Goal: Task Accomplishment & Management: Manage account settings

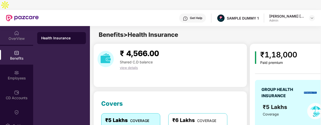
click at [22, 26] on div "OverView" at bounding box center [16, 35] width 33 height 19
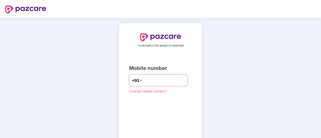
click at [143, 81] on input "number" at bounding box center [163, 81] width 41 height 8
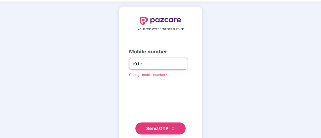
scroll to position [17, 0]
click at [165, 125] on span "Send OTP" at bounding box center [157, 128] width 22 height 5
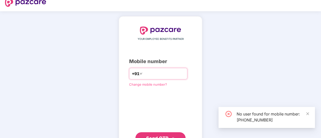
click at [170, 70] on input "**********" at bounding box center [163, 74] width 41 height 8
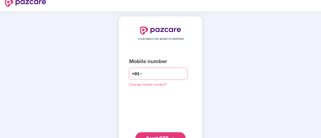
type input "**********"
click at [161, 125] on div "**********" at bounding box center [160, 85] width 83 height 139
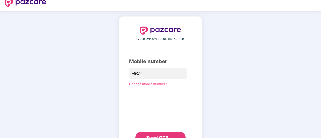
click at [164, 125] on span "Send OTP" at bounding box center [157, 137] width 22 height 5
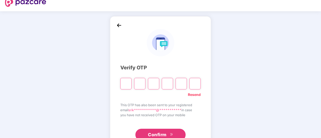
type input "*"
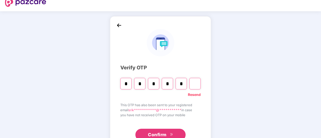
type input "*"
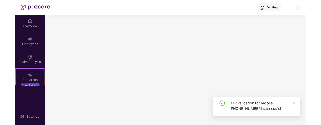
scroll to position [0, 0]
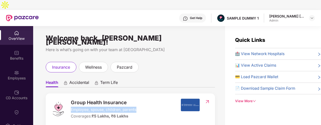
drag, startPoint x: 71, startPoint y: 97, endPoint x: 137, endPoint y: 97, distance: 66.3
click at [137, 99] on div "Group Health Insurance Employee, spouse, children, parents Coverages: ₹5 Lakhs,…" at bounding box center [116, 109] width 130 height 21
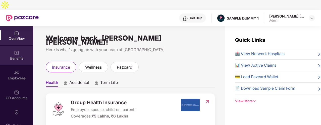
click at [29, 56] on div "Benefits" at bounding box center [16, 58] width 33 height 5
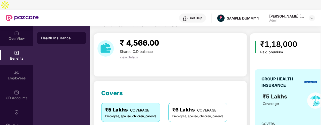
scroll to position [59, 0]
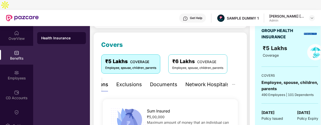
click at [141, 81] on div "Exclusions" at bounding box center [129, 85] width 26 height 8
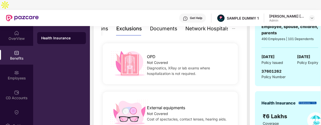
scroll to position [98, 0]
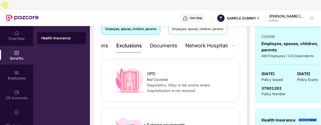
click at [198, 42] on div "Network Hospitals" at bounding box center [207, 46] width 44 height 8
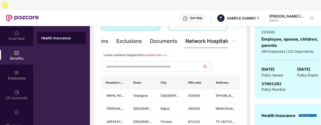
scroll to position [103, 0]
click at [108, 63] on input "text" at bounding box center [149, 67] width 86 height 8
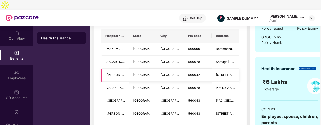
scroll to position [124, 0]
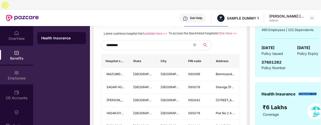
type input "*********"
click at [31, 66] on div "Employees" at bounding box center [16, 75] width 33 height 19
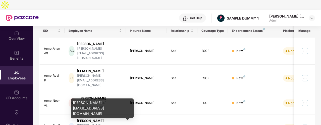
scroll to position [17, 0]
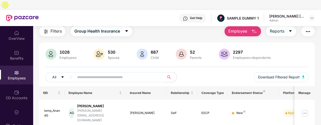
click at [246, 28] on span "Employee" at bounding box center [237, 31] width 19 height 6
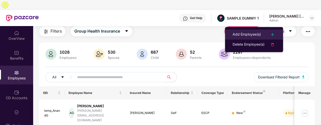
click at [248, 33] on div "Add Employee(s)" at bounding box center [247, 35] width 28 height 6
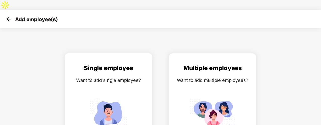
click at [86, 53] on div "Single employee Want to add single employee?" at bounding box center [109, 102] width 88 height 99
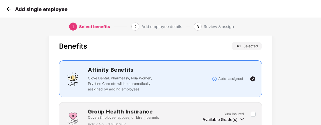
scroll to position [50, 0]
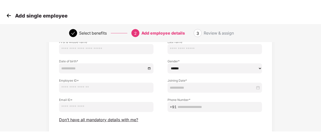
scroll to position [0, 0]
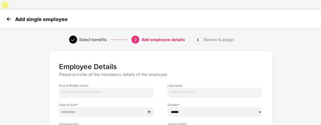
click at [11, 15] on img at bounding box center [9, 19] width 8 height 8
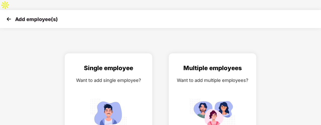
click at [10, 15] on img at bounding box center [9, 19] width 8 height 8
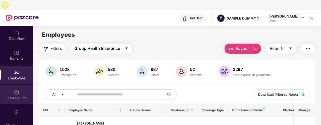
click at [20, 86] on div "CD Accounts" at bounding box center [16, 95] width 33 height 19
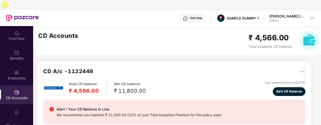
click at [82, 87] on h2 "₹ 4,566.00" at bounding box center [84, 91] width 30 height 8
